Goal: Find specific page/section: Find specific page/section

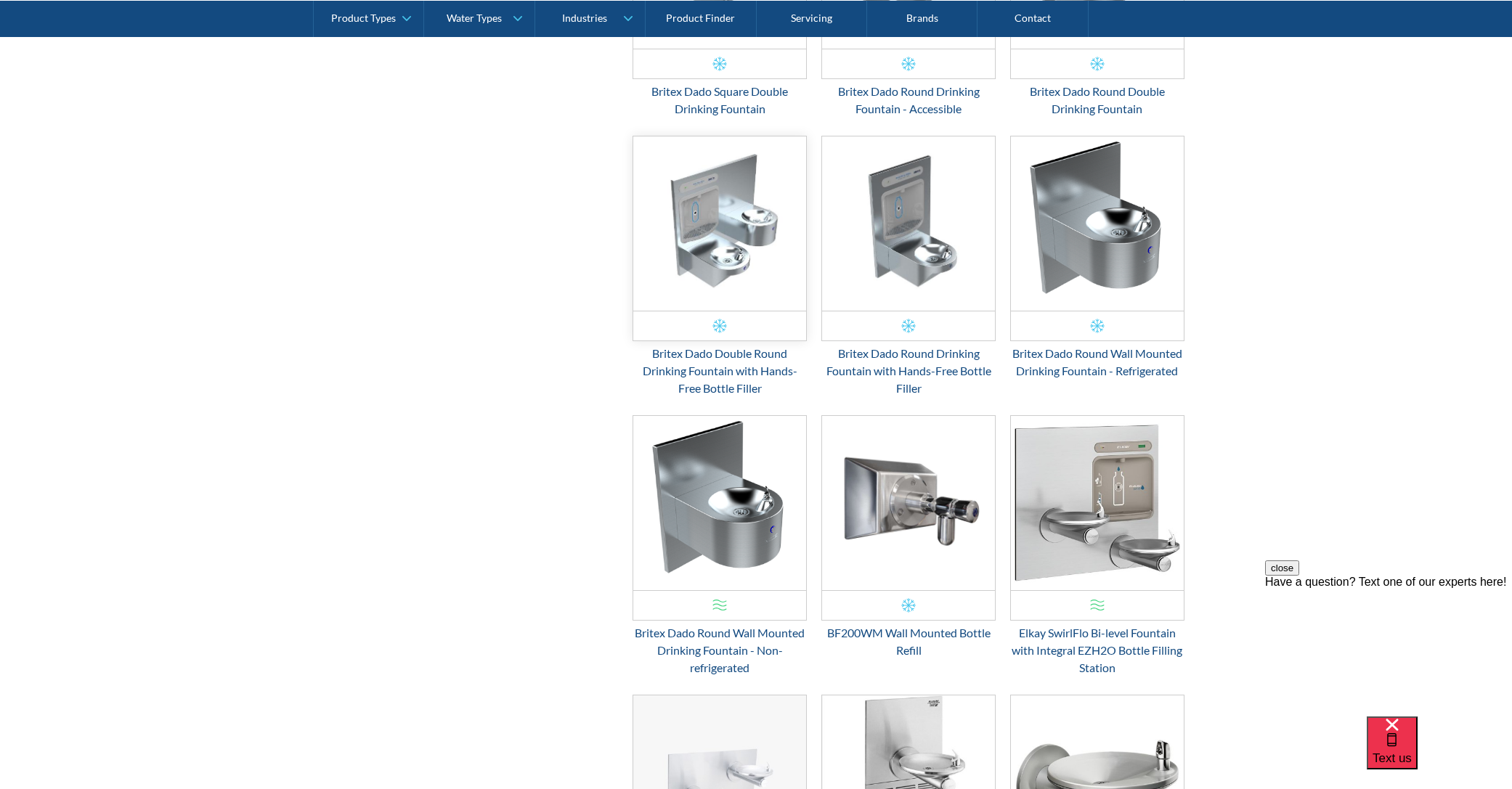
scroll to position [1494, 0]
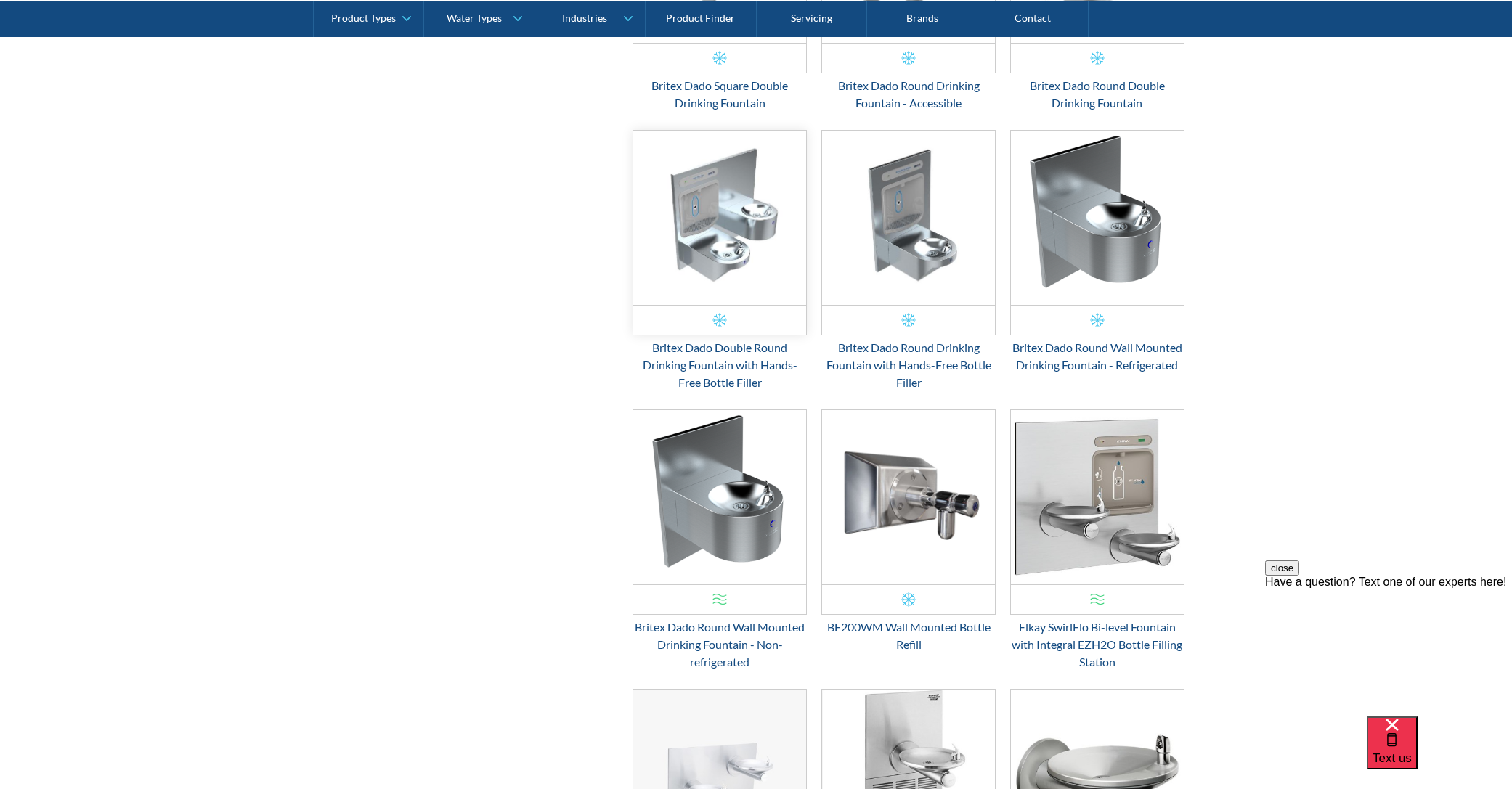
click at [742, 269] on img "Email Form 3" at bounding box center [720, 218] width 173 height 174
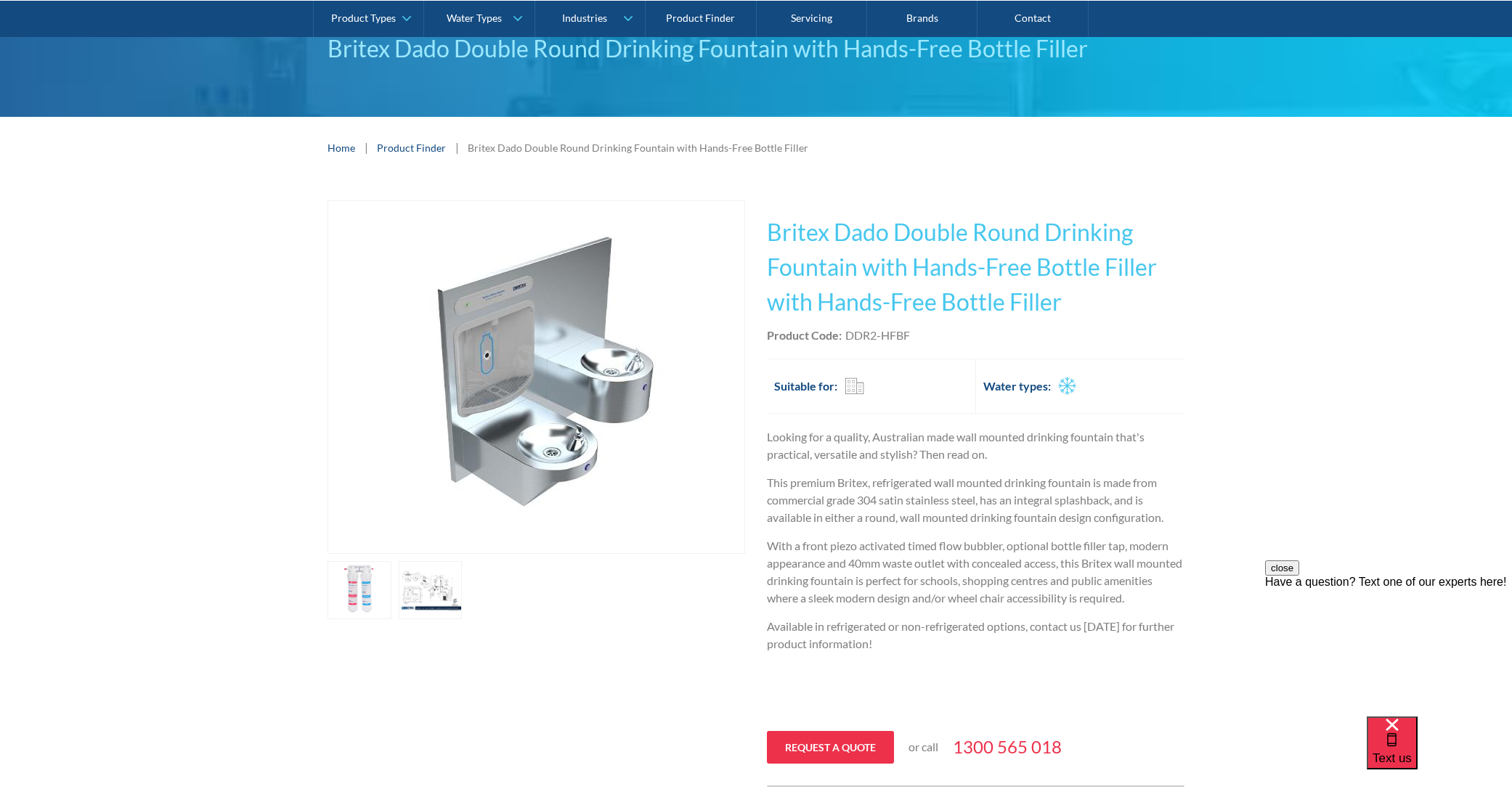
scroll to position [123, 0]
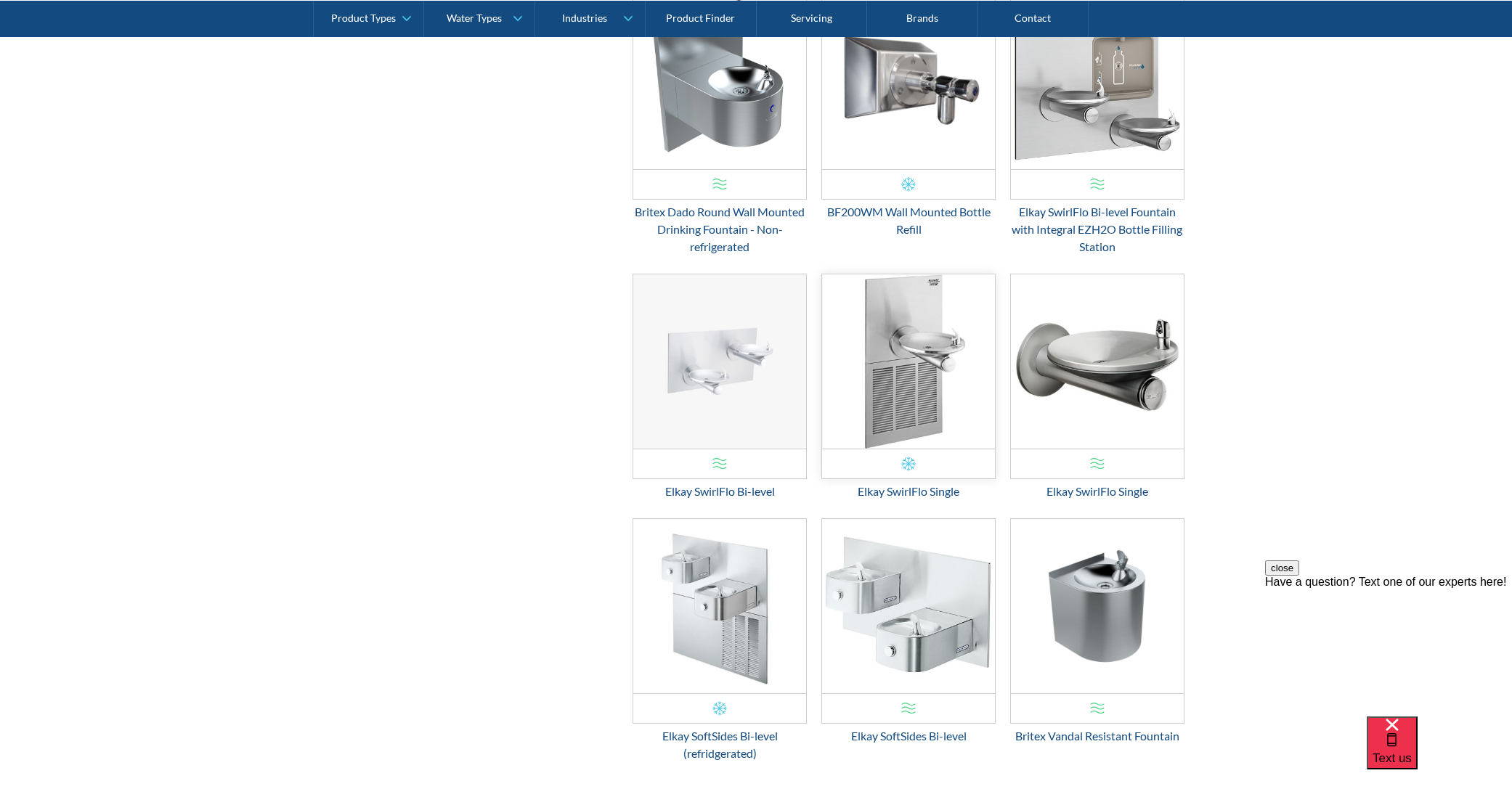
scroll to position [2001, 0]
